Goal: Understand site structure: Understand site structure

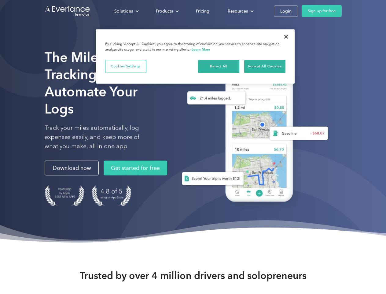
click at [126, 11] on div "Solutions" at bounding box center [123, 11] width 19 height 8
click at [167, 11] on div "Products" at bounding box center [164, 11] width 17 height 8
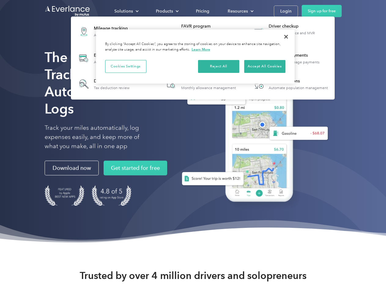
click at [240, 11] on div "Resources" at bounding box center [238, 11] width 20 height 8
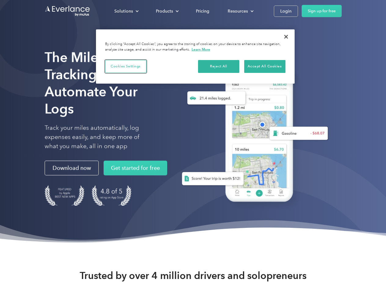
click at [126, 66] on button "Cookies Settings" at bounding box center [125, 66] width 41 height 13
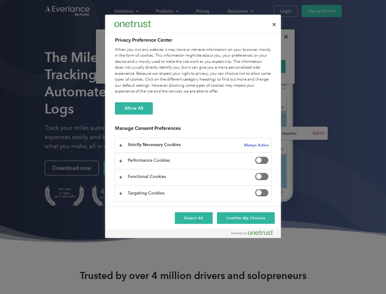
click at [219, 66] on div "When you visit any website, it may store or retrieve information on your browse…" at bounding box center [193, 71] width 157 height 48
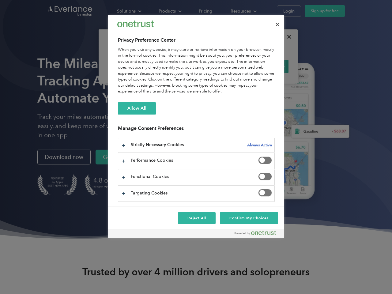
click at [265, 66] on div "When you visit any website, it may store or retrieve information on your browse…" at bounding box center [196, 71] width 157 height 48
click at [286, 37] on div at bounding box center [196, 147] width 392 height 294
